Goal: Find specific page/section: Find specific page/section

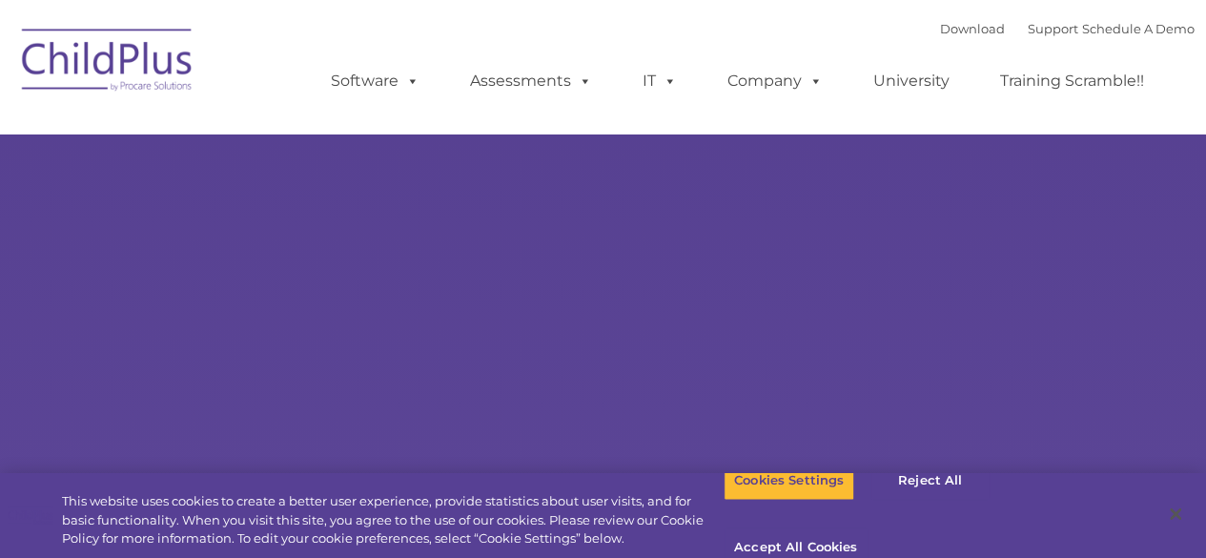
select select "MEDIUM"
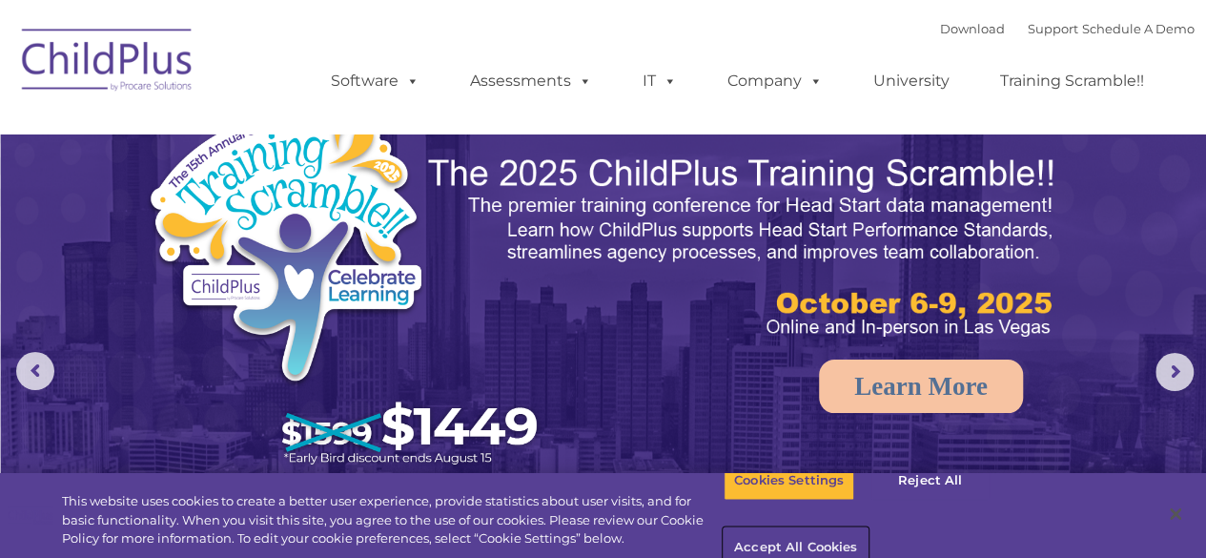
click at [868, 528] on button "Accept All Cookies" at bounding box center [796, 548] width 144 height 40
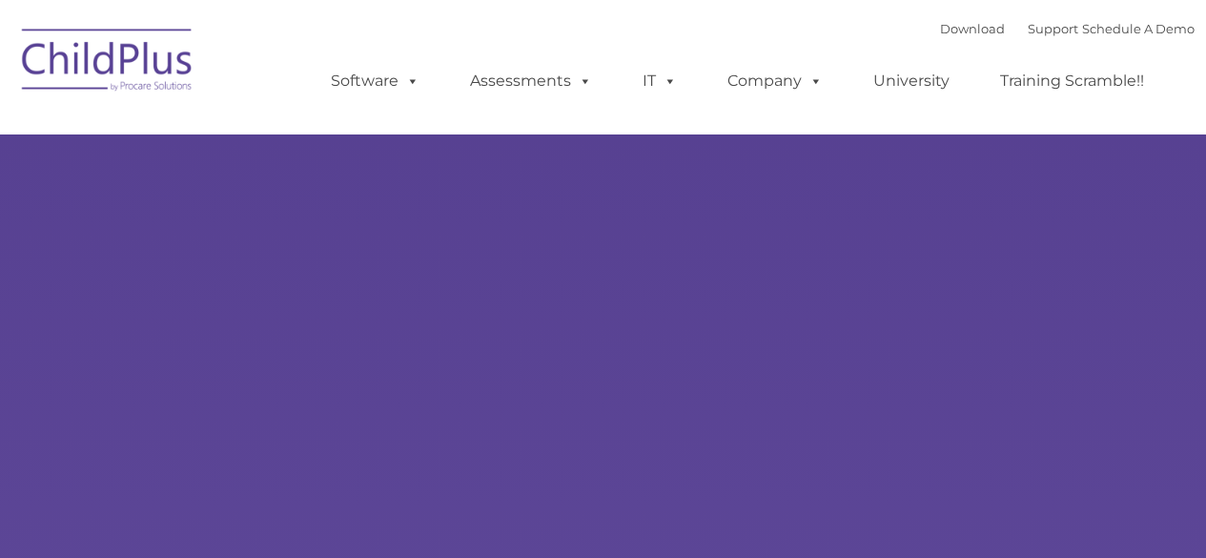
type input ""
select select "MEDIUM"
